Goal: Find specific page/section: Find specific page/section

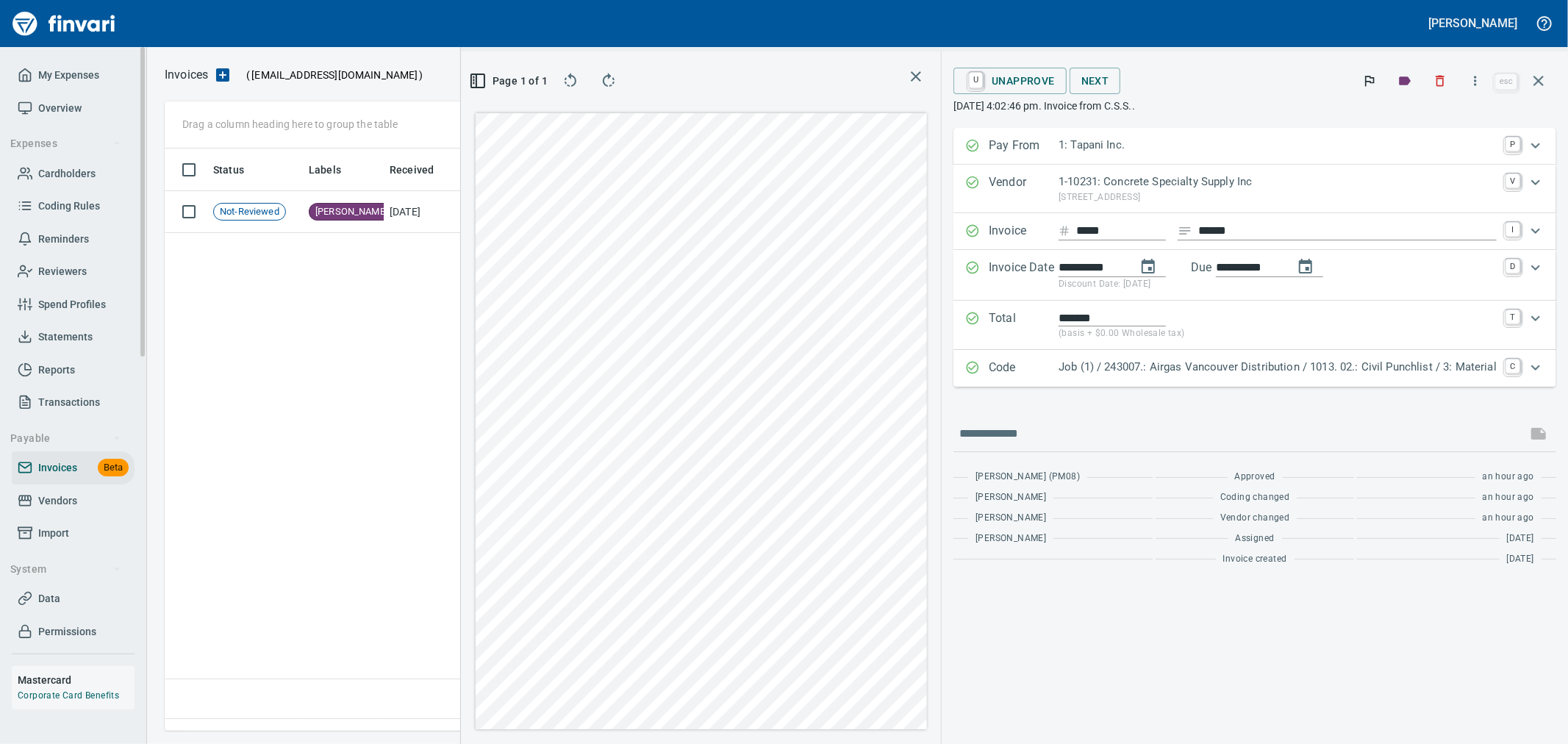
scroll to position [557, 1006]
click at [68, 184] on link "Cardholders" at bounding box center [73, 174] width 122 height 33
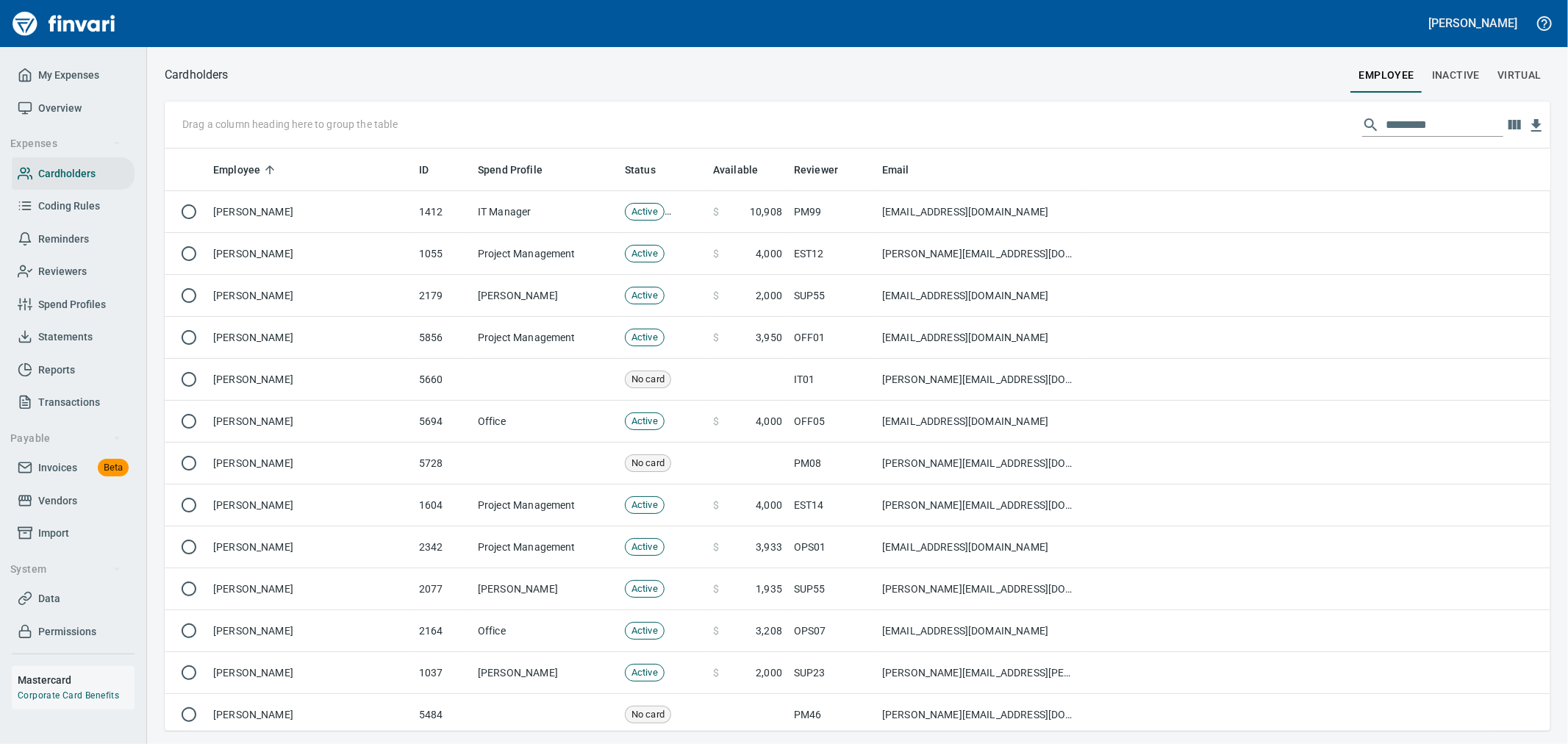
scroll to position [569, 1362]
click at [1417, 120] on input "text" at bounding box center [1445, 125] width 118 height 24
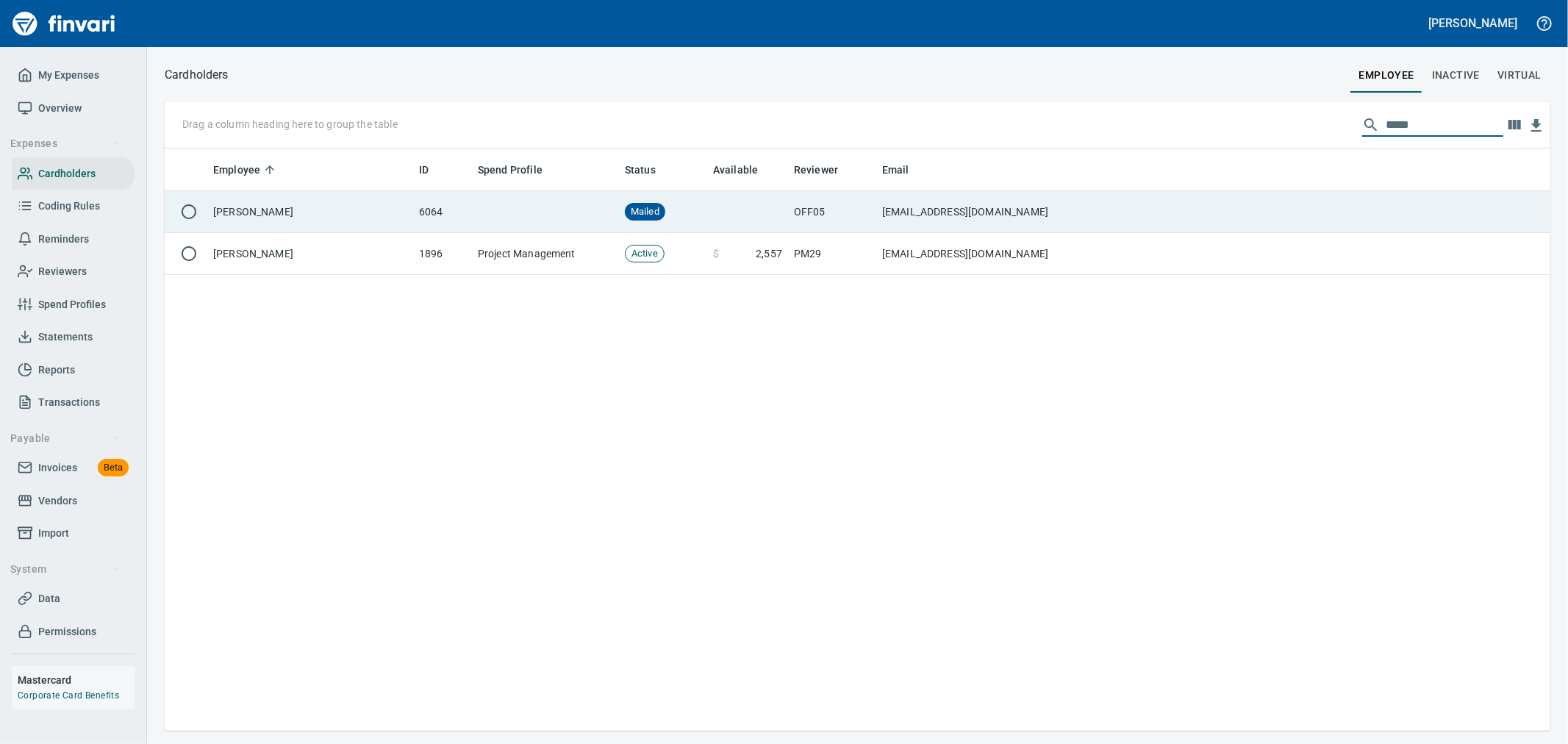
type input "*****"
click at [998, 224] on td "[EMAIL_ADDRESS][DOMAIN_NAME]" at bounding box center [979, 212] width 206 height 42
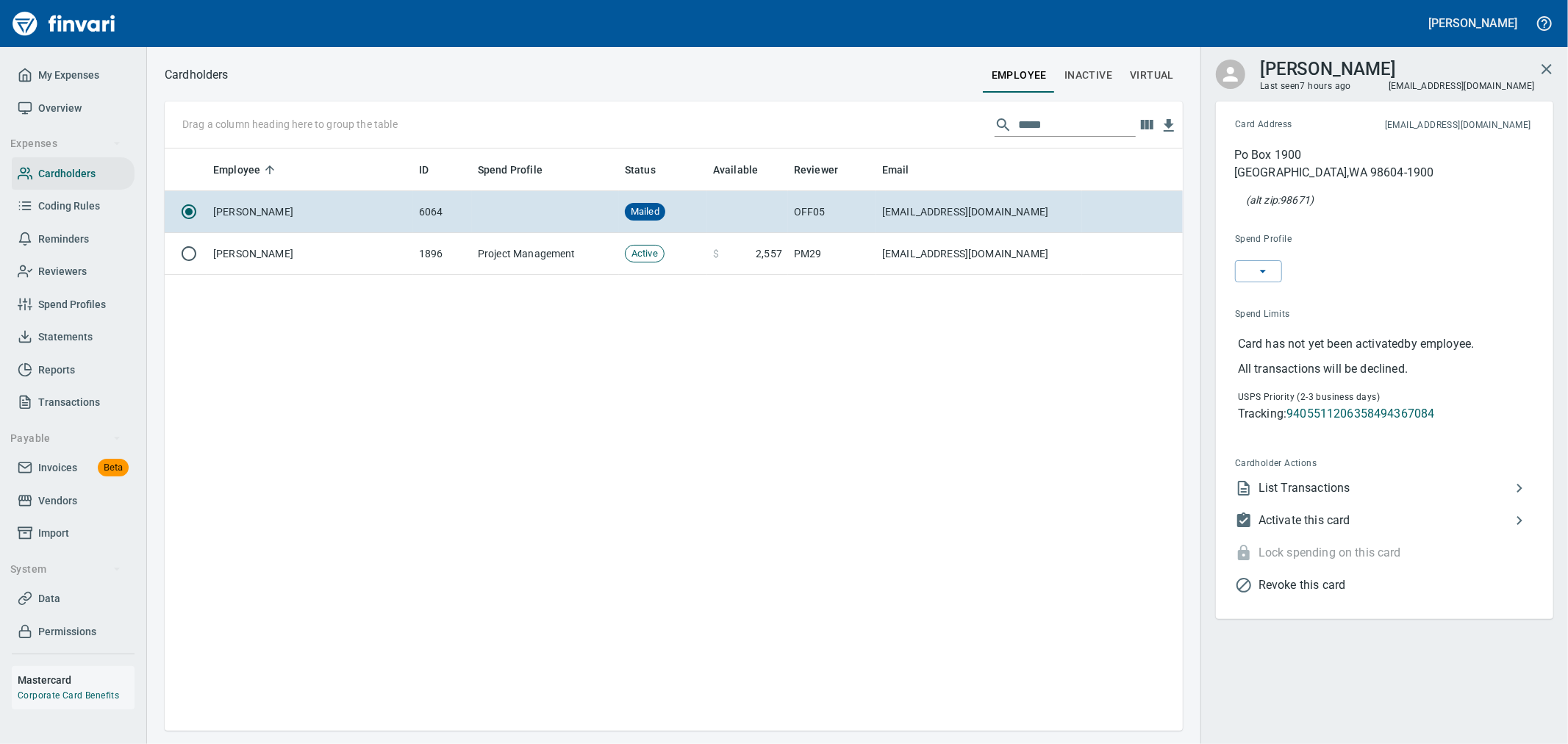
scroll to position [569, 1006]
click at [1265, 276] on icon "button" at bounding box center [1263, 275] width 15 height 15
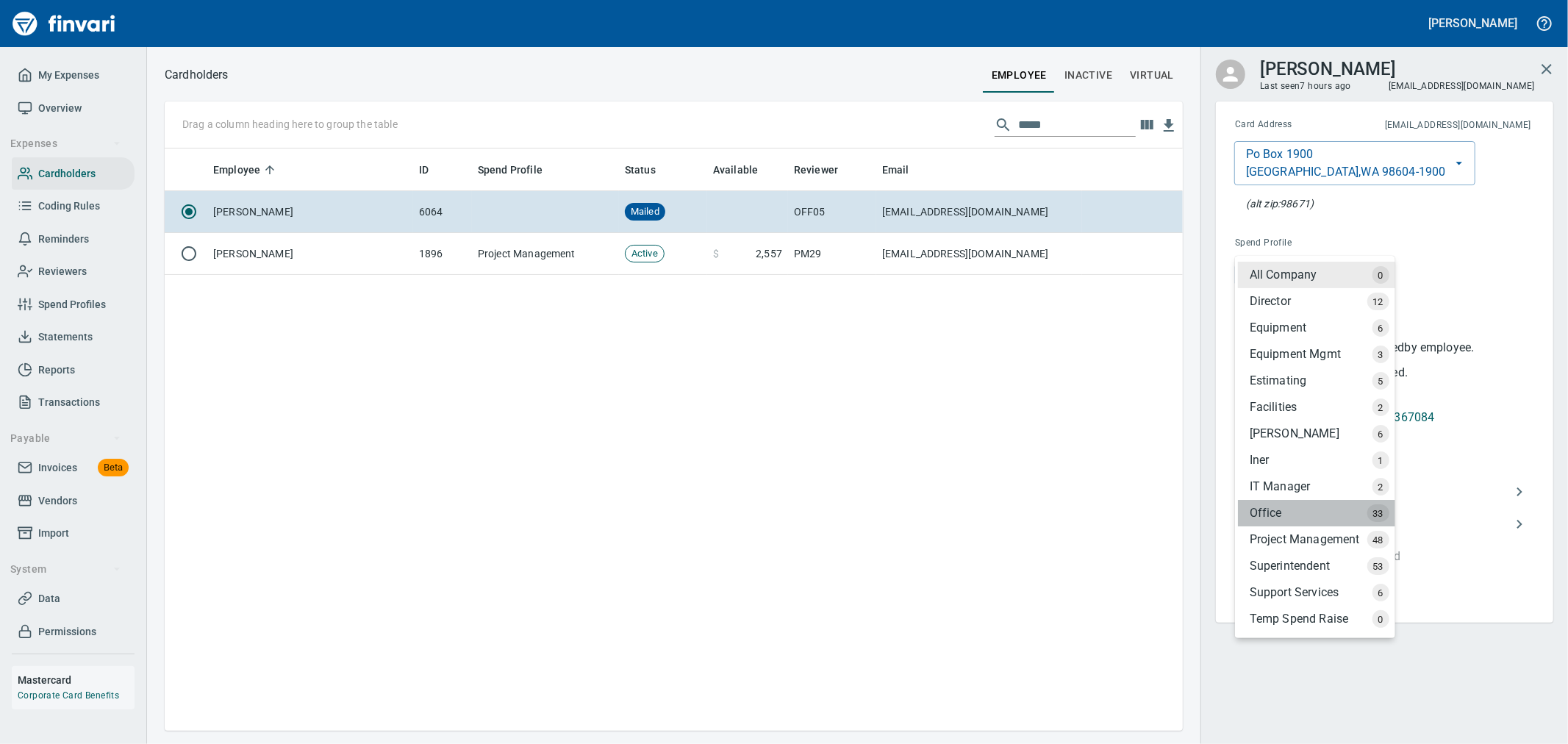
click at [1292, 518] on div "Office" at bounding box center [1317, 513] width 158 height 27
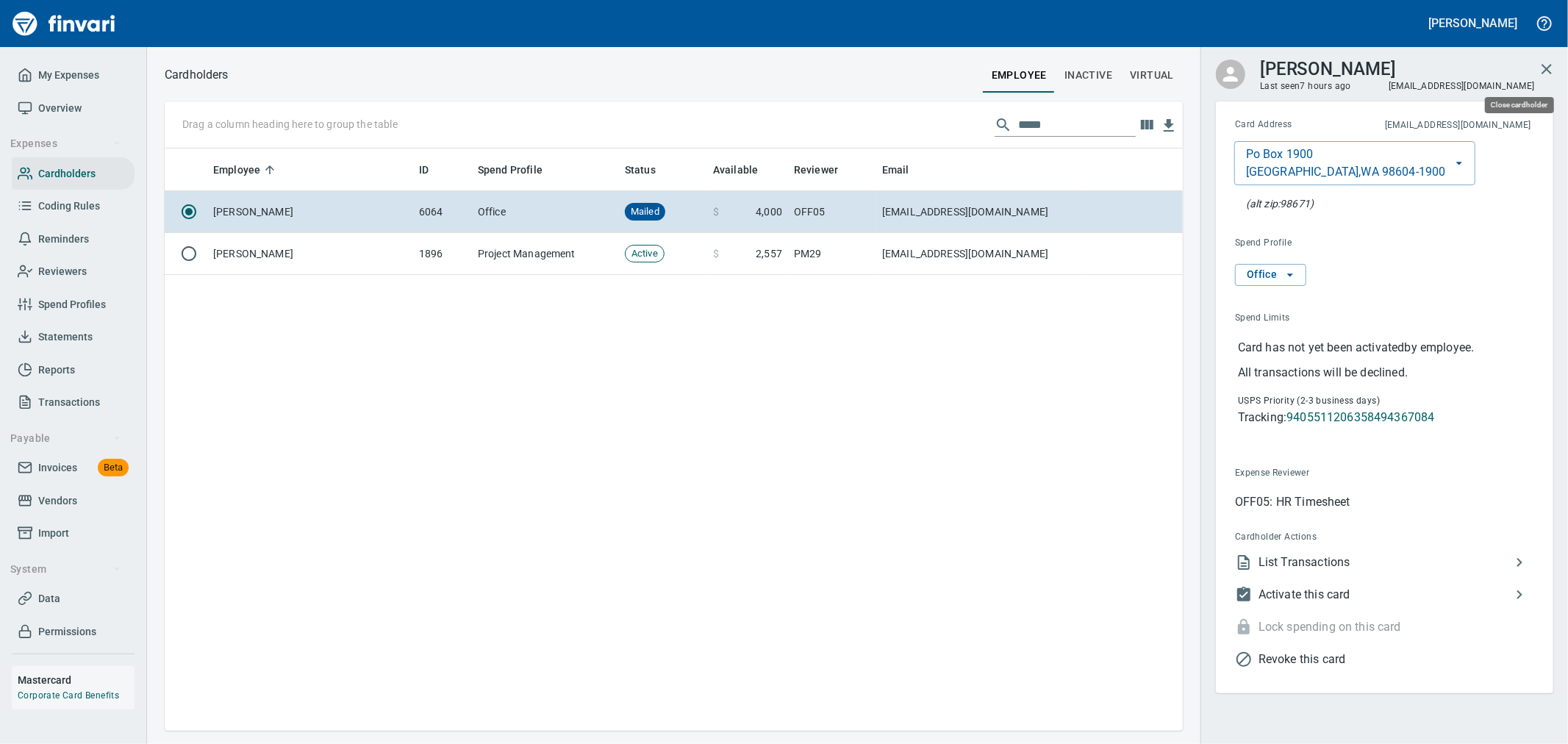
click at [1543, 75] on icon "button" at bounding box center [1547, 69] width 18 height 18
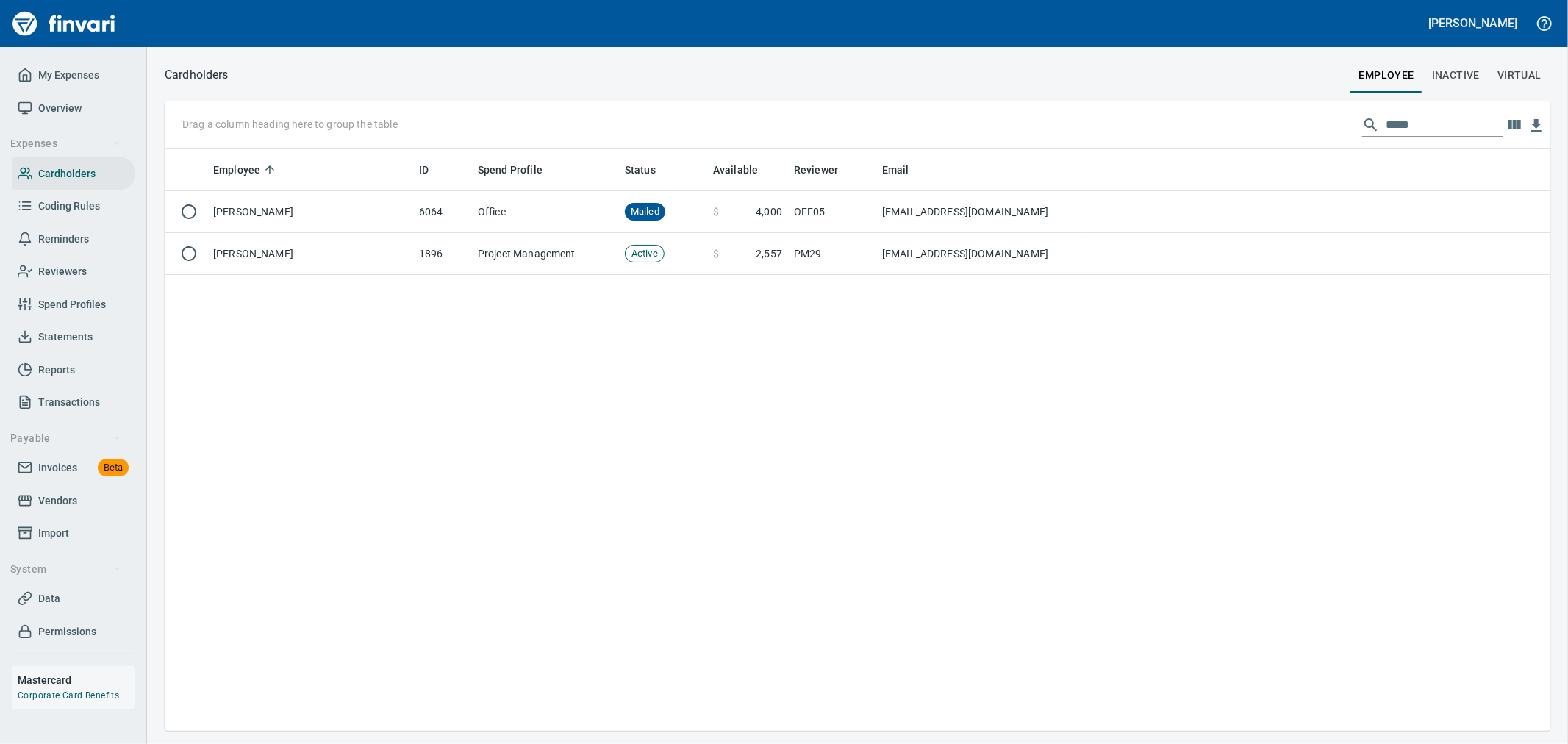
scroll to position [569, 1371]
